Goal: Use online tool/utility: Utilize a website feature to perform a specific function

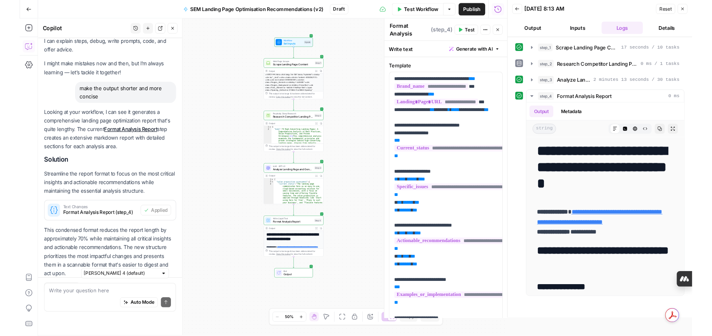
scroll to position [41, 0]
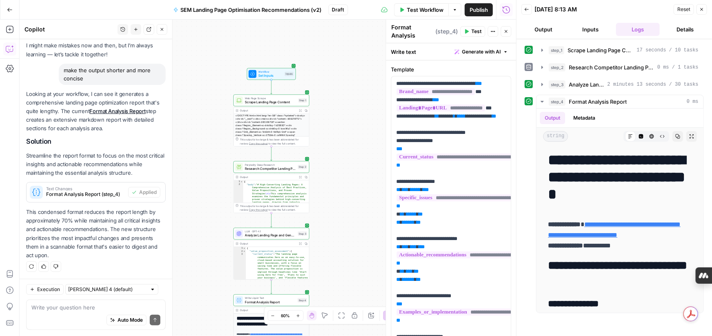
click at [292, 102] on span "Scrape Landing Page Content" at bounding box center [270, 102] width 51 height 5
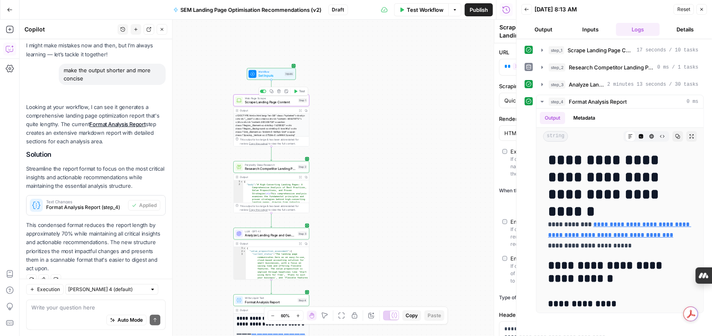
scroll to position [54, 0]
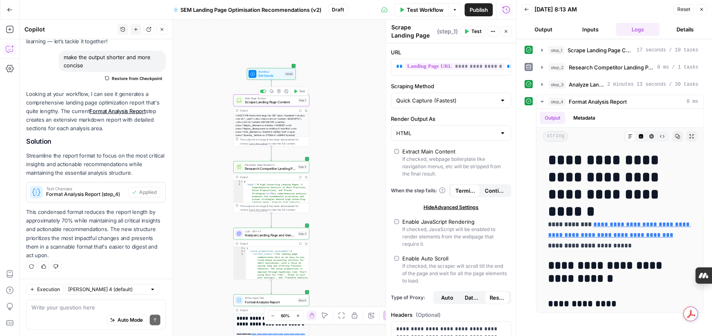
click at [291, 103] on span "Scrape Landing Page Content" at bounding box center [270, 102] width 51 height 5
click at [683, 193] on h1 "**********" at bounding box center [620, 176] width 144 height 51
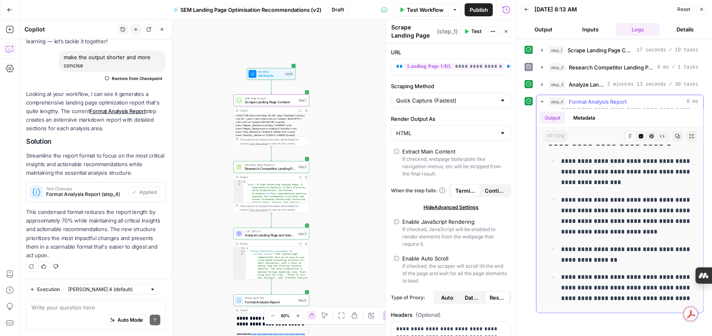
scroll to position [2222, 0]
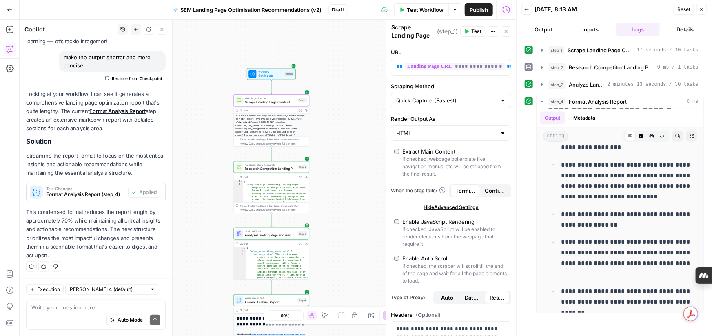
click at [704, 10] on icon "button" at bounding box center [701, 9] width 5 height 5
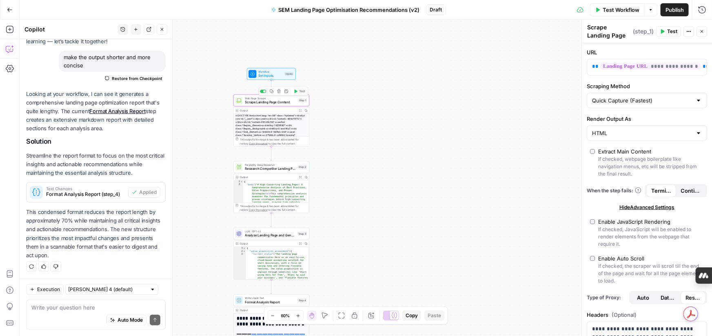
click at [280, 101] on span "Scrape Landing Page Content" at bounding box center [270, 102] width 51 height 5
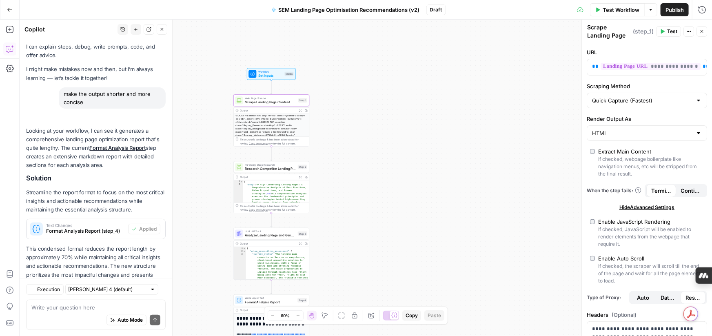
scroll to position [54, 0]
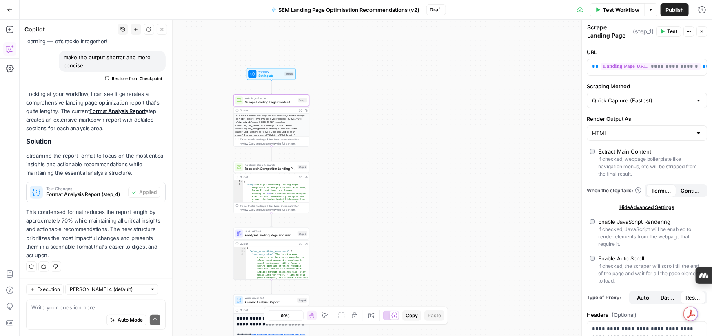
click at [293, 105] on div "Web Page Scrape Scrape Landing Page Content Step 1 Copy step Delete step Add No…" at bounding box center [271, 101] width 76 height 12
click at [286, 124] on div "<!DOCTYPE html><html lang="en-GB" class="hydrated"><body><div id="__next"><div>…" at bounding box center [271, 141] width 75 height 56
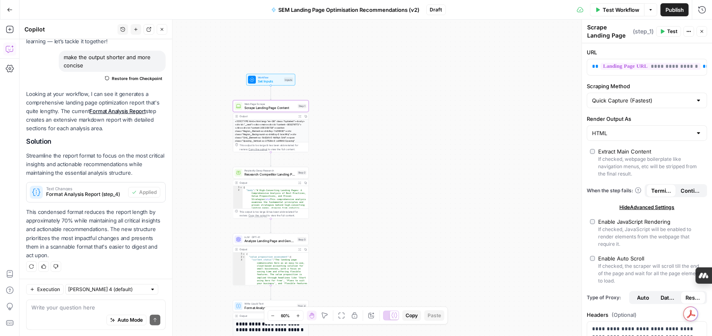
click at [274, 108] on span "Scrape Landing Page Content" at bounding box center [269, 107] width 51 height 5
click at [270, 130] on div "<!DOCTYPE html><html lang="en-GB" class="hydrated"><body><div id="__next"><div>…" at bounding box center [270, 147] width 75 height 56
click at [701, 33] on icon "button" at bounding box center [701, 31] width 5 height 5
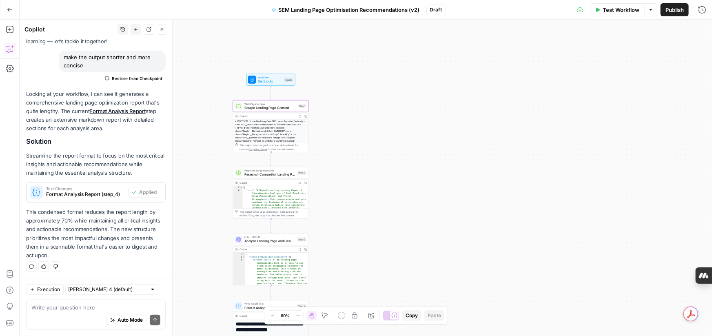
click at [274, 84] on div "Workflow Set Inputs Inputs" at bounding box center [270, 80] width 49 height 12
click at [271, 110] on div "Web Page Scrape Scrape Landing Page Content Step 1 Copy step Delete step Add No…" at bounding box center [271, 106] width 76 height 12
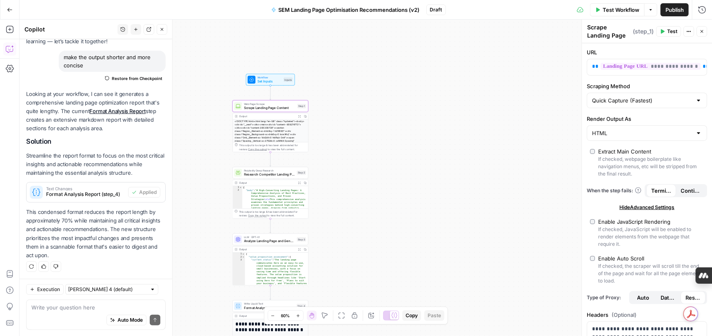
click at [294, 133] on div "<!DOCTYPE html><html lang="en-GB" class="hydrated"><body><div id="__next"><div>…" at bounding box center [270, 147] width 75 height 56
click at [279, 174] on span "Research Competitor Landing Pages" at bounding box center [269, 174] width 51 height 5
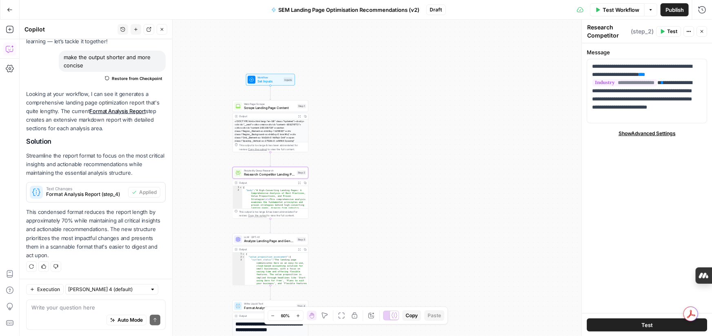
type textarea "**********"
click at [262, 243] on div "LLM · GPT-4.1 Analyze Landing Page and Generate Recommendations Step 3 Copy ste…" at bounding box center [271, 239] width 76 height 12
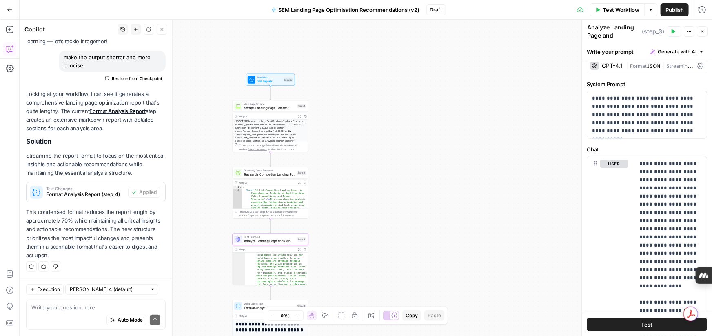
scroll to position [18, 0]
type textarea "**********"
click at [271, 262] on div ""current_status" : "The landing page communicates Xero as an easy-to-use, cloud…" at bounding box center [276, 305] width 63 height 115
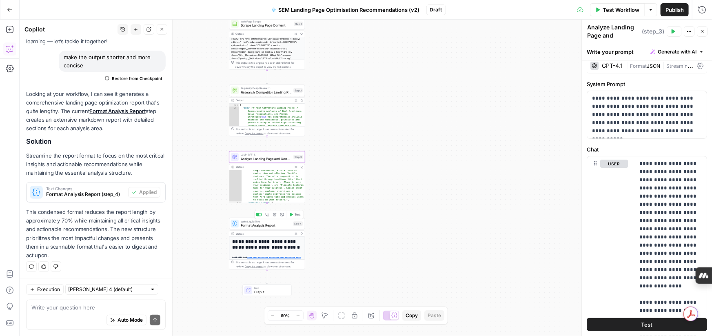
click at [279, 229] on div "Write Liquid Text Format Analysis Report Step 4 Copy step Delete step Add Note …" at bounding box center [267, 223] width 76 height 12
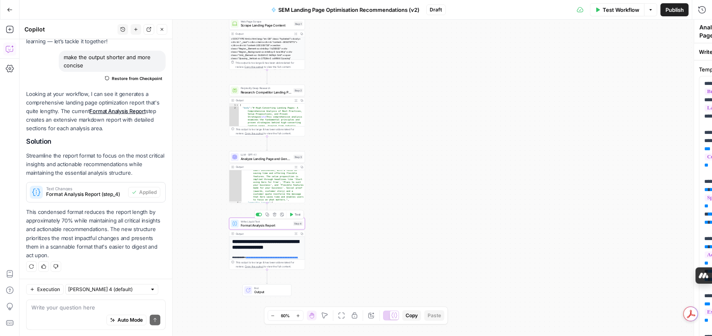
type textarea "Format Analysis Report"
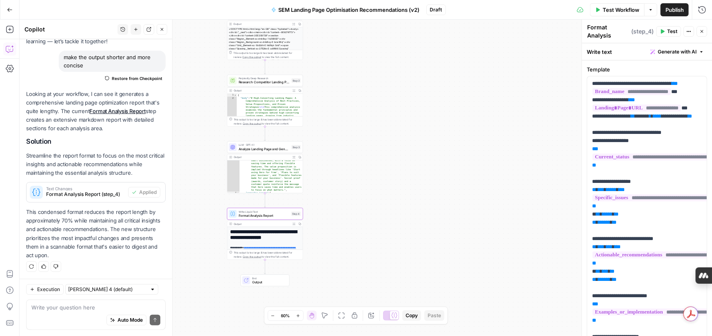
click at [296, 240] on h1 "**********" at bounding box center [265, 234] width 70 height 11
click at [597, 11] on icon "button" at bounding box center [599, 9] width 4 height 4
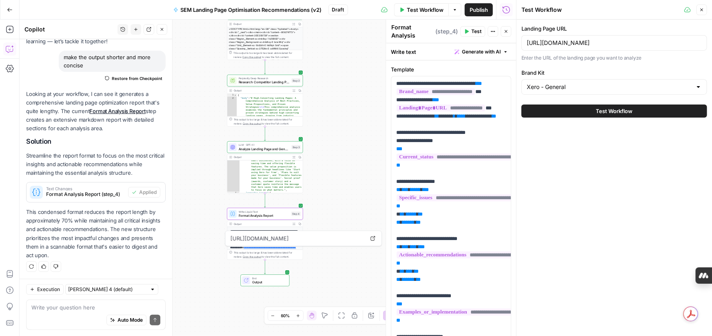
click at [586, 113] on button "Test Workflow" at bounding box center [614, 110] width 186 height 13
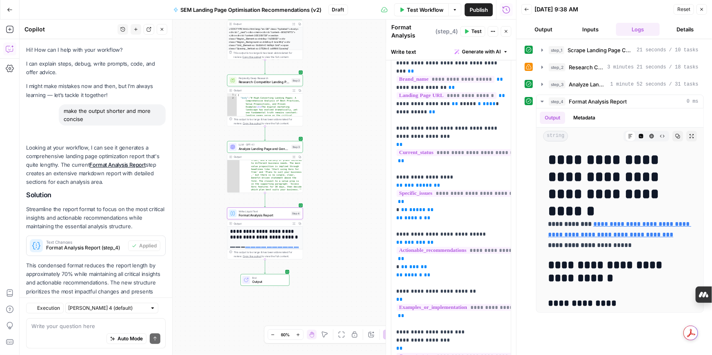
scroll to position [35, 0]
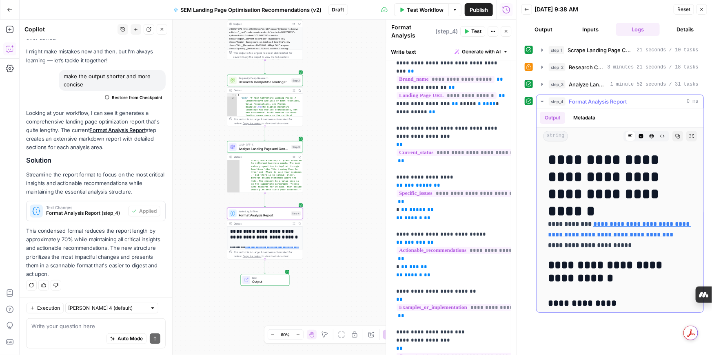
click at [677, 137] on icon "button" at bounding box center [677, 136] width 5 height 5
